Goal: Transaction & Acquisition: Download file/media

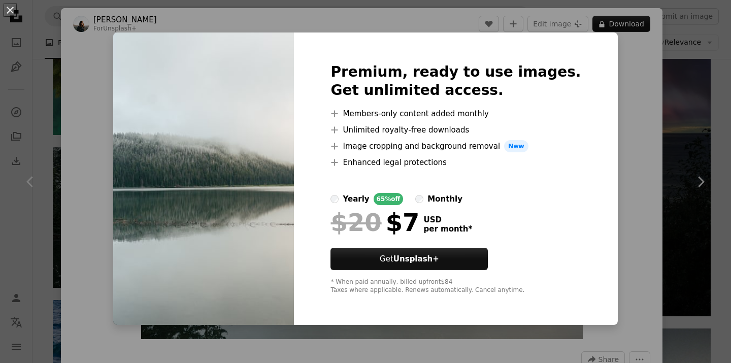
scroll to position [1214, 0]
click at [9, 9] on button "An X shape" at bounding box center [10, 10] width 12 height 12
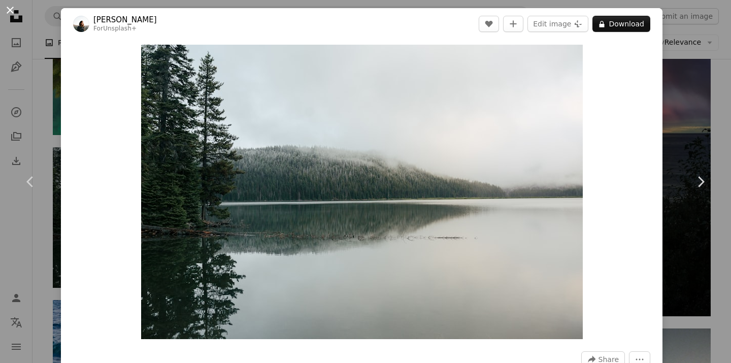
click at [10, 12] on button "An X shape" at bounding box center [10, 10] width 12 height 12
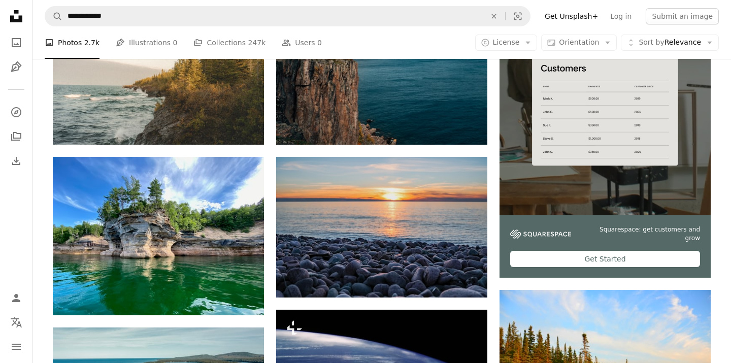
scroll to position [250, 0]
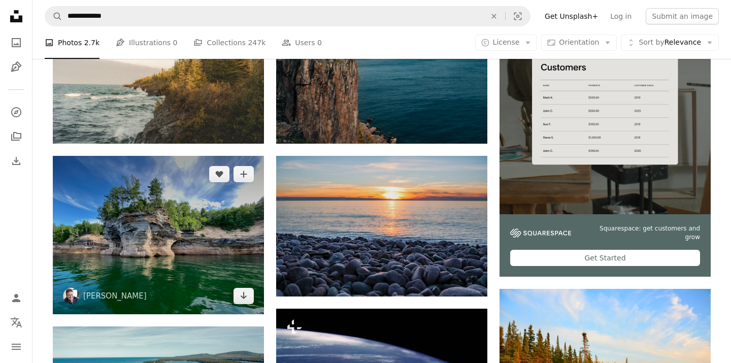
click at [130, 258] on img at bounding box center [158, 235] width 211 height 158
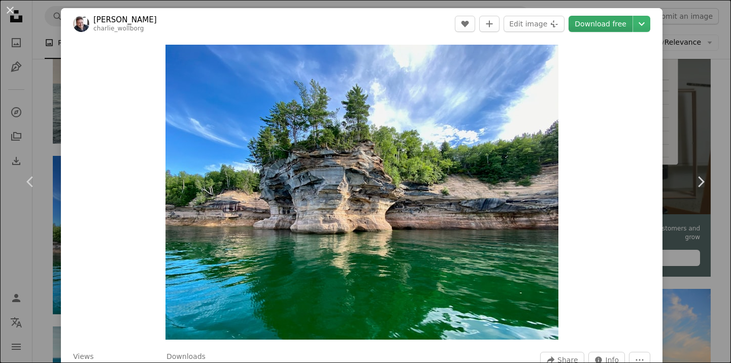
click at [609, 29] on link "Download free" at bounding box center [601, 24] width 64 height 16
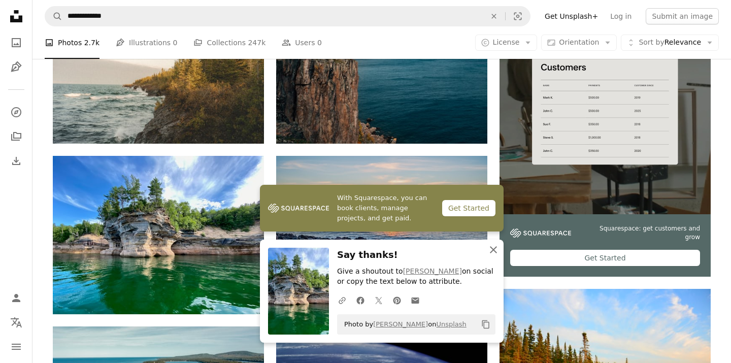
click at [495, 249] on icon "button" at bounding box center [493, 249] width 7 height 7
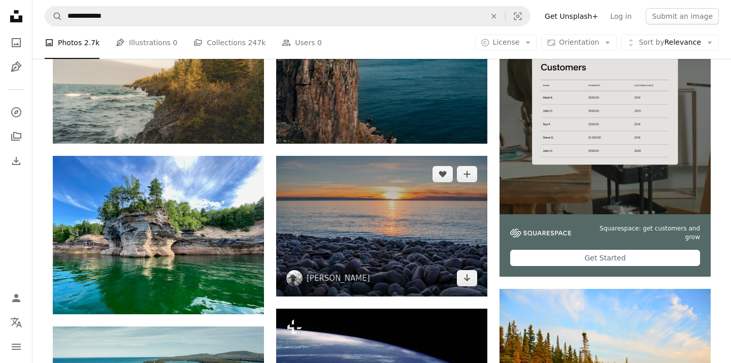
scroll to position [270, 0]
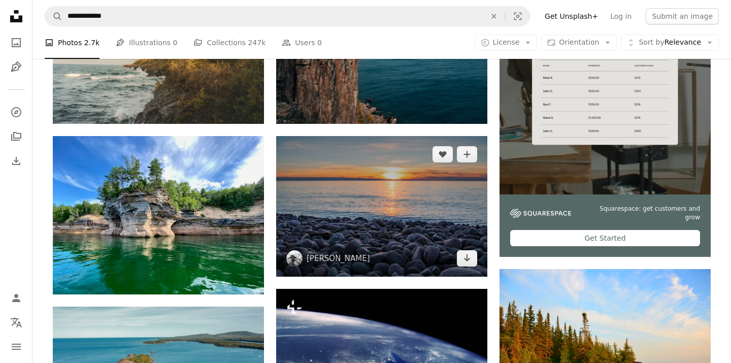
click at [372, 198] on img at bounding box center [381, 206] width 211 height 141
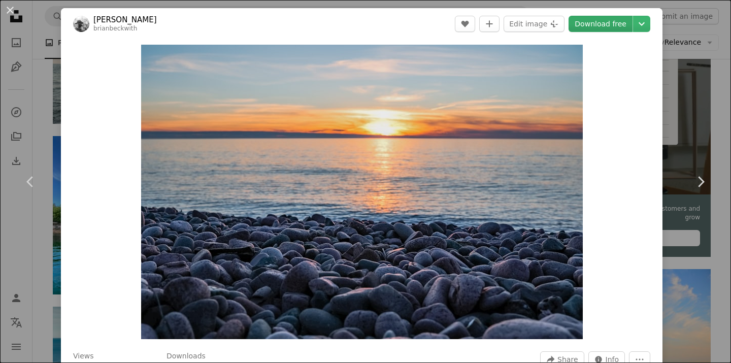
click at [617, 18] on link "Download free" at bounding box center [601, 24] width 64 height 16
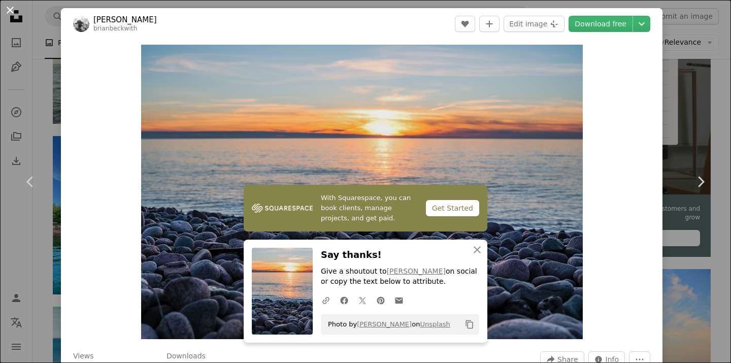
click at [9, 10] on button "An X shape" at bounding box center [10, 10] width 12 height 12
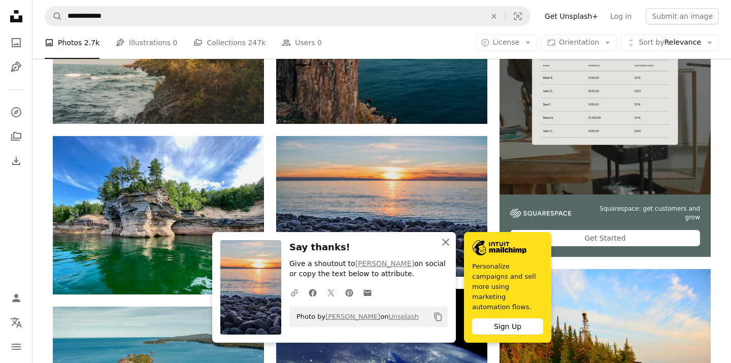
click at [444, 246] on icon "button" at bounding box center [445, 242] width 7 height 7
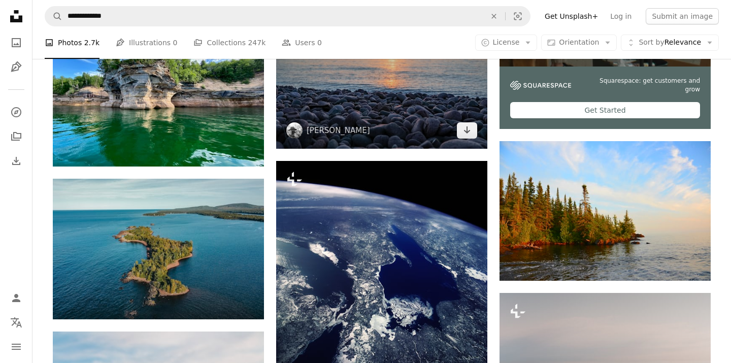
scroll to position [401, 0]
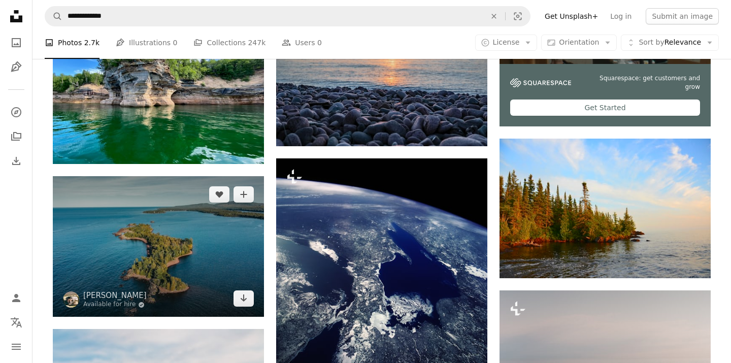
click at [124, 252] on img at bounding box center [158, 246] width 211 height 141
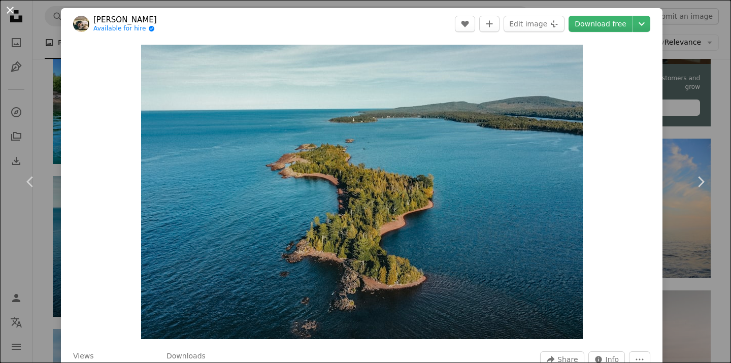
click at [12, 14] on button "An X shape" at bounding box center [10, 10] width 12 height 12
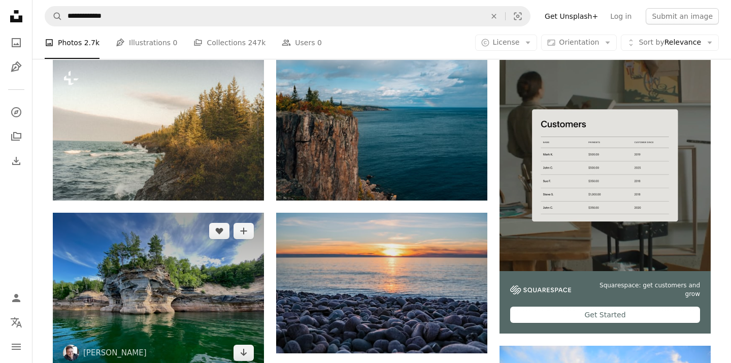
scroll to position [185, 0]
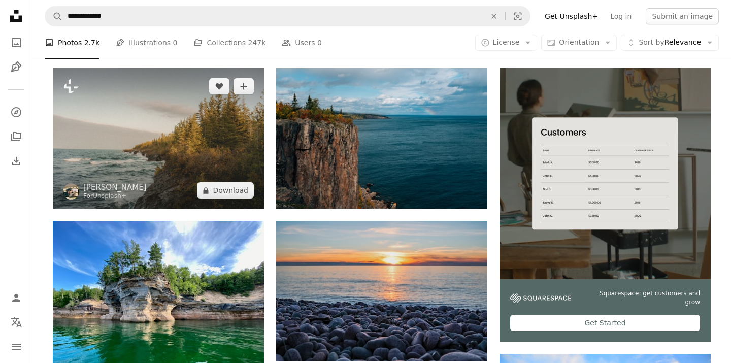
click at [154, 147] on img at bounding box center [158, 138] width 211 height 141
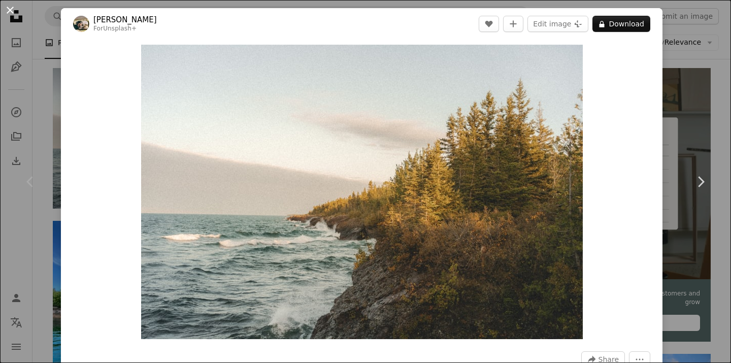
click at [15, 12] on button "An X shape" at bounding box center [10, 10] width 12 height 12
